Goal: Information Seeking & Learning: Learn about a topic

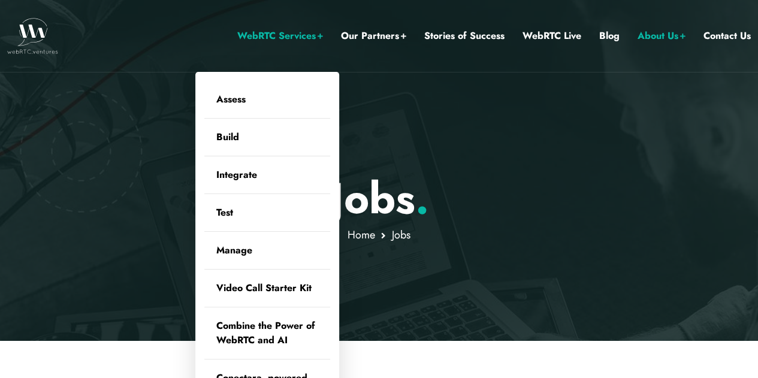
click at [252, 32] on link "WebRTC Services" at bounding box center [280, 36] width 86 height 16
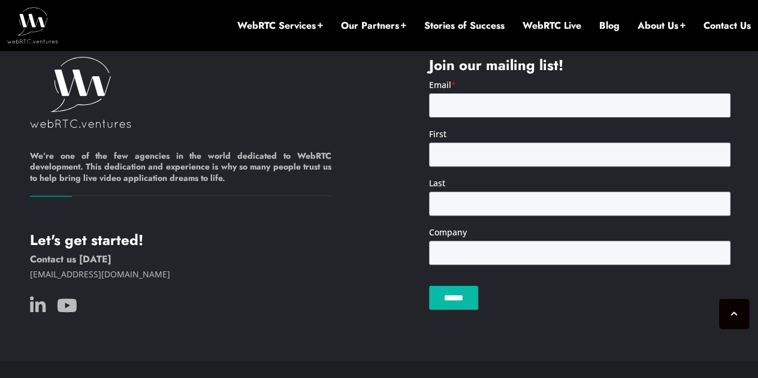
scroll to position [2421, 0]
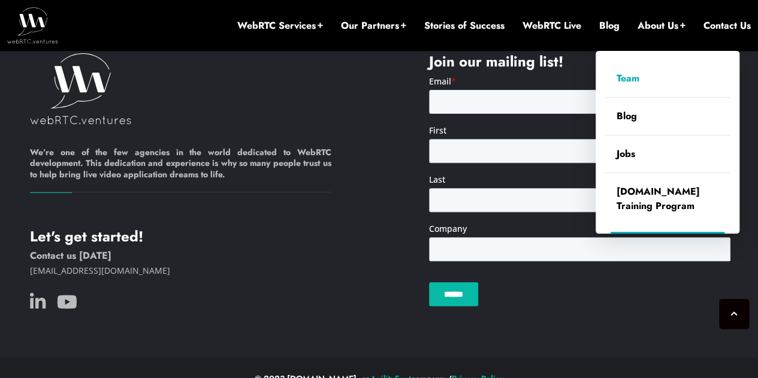
click at [628, 82] on link "Team" at bounding box center [668, 78] width 126 height 37
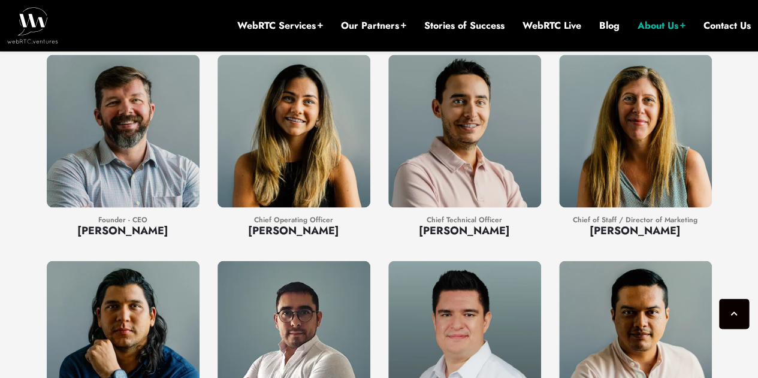
scroll to position [1091, 0]
